Goal: Task Accomplishment & Management: Manage account settings

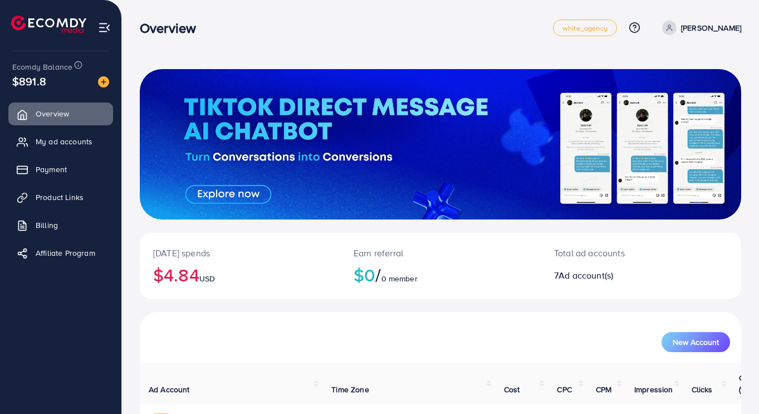
click at [86, 140] on span "My ad accounts" at bounding box center [64, 141] width 57 height 11
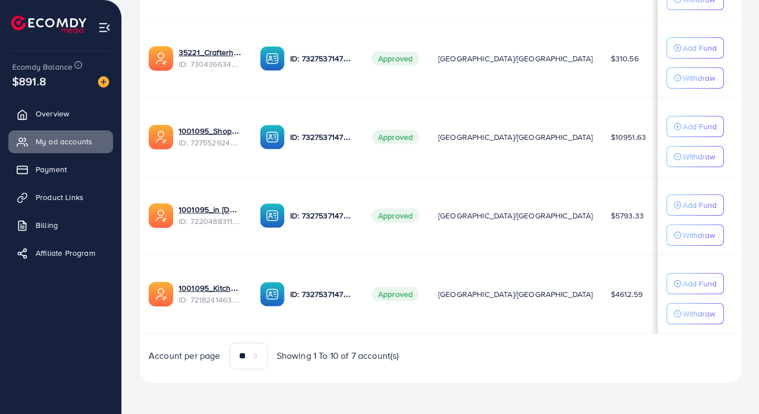
scroll to position [478, 0]
click at [200, 286] on link "1001095_Kitchenlyst_1680641549988" at bounding box center [210, 287] width 63 height 11
click at [199, 212] on link "1001095_in [DOMAIN_NAME]_1681150971525" at bounding box center [210, 209] width 63 height 11
click at [214, 133] on link "1001095_Shopping Center" at bounding box center [210, 130] width 63 height 11
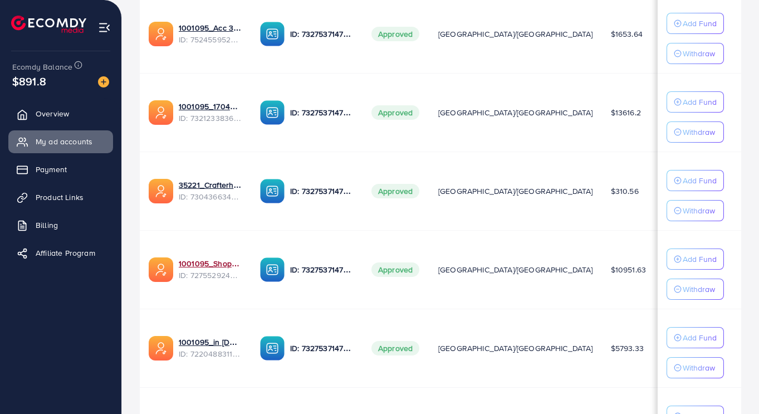
scroll to position [343, 0]
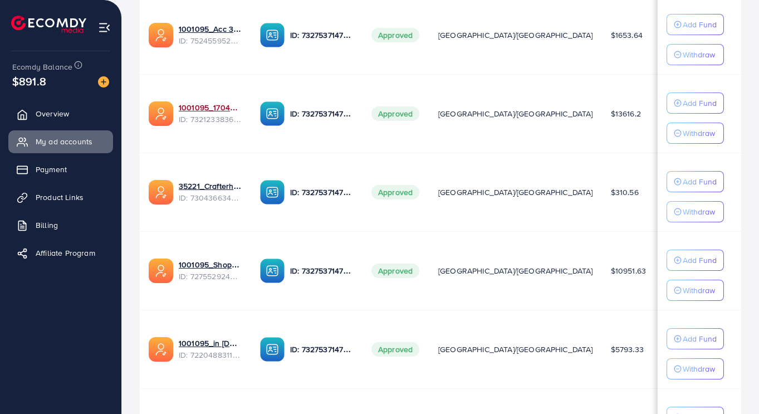
click at [210, 112] on link "1001095_1704607619722" at bounding box center [210, 107] width 63 height 11
click at [209, 111] on link "1001095_1704607619722" at bounding box center [210, 107] width 63 height 11
click at [210, 112] on link "1001095_1704607619722" at bounding box center [210, 107] width 63 height 11
click at [184, 109] on link "1001095_1704607619722" at bounding box center [210, 107] width 63 height 11
click at [199, 107] on link "1001095_1704607619722" at bounding box center [210, 107] width 63 height 11
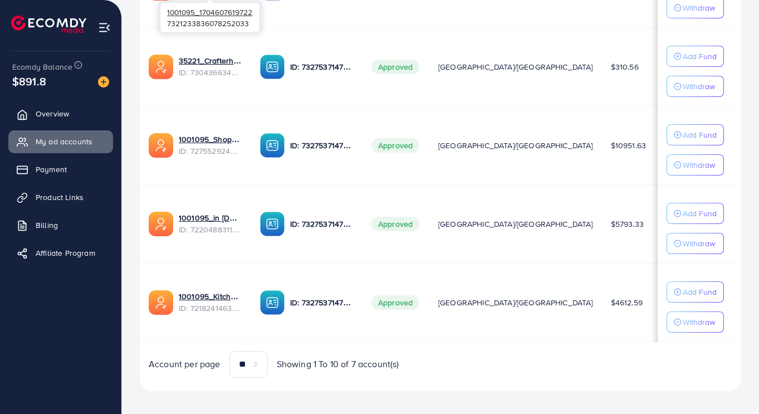
scroll to position [469, 0]
click at [217, 221] on link "1001095_in [DOMAIN_NAME]_1681150971525" at bounding box center [210, 217] width 63 height 11
